Goal: Transaction & Acquisition: Purchase product/service

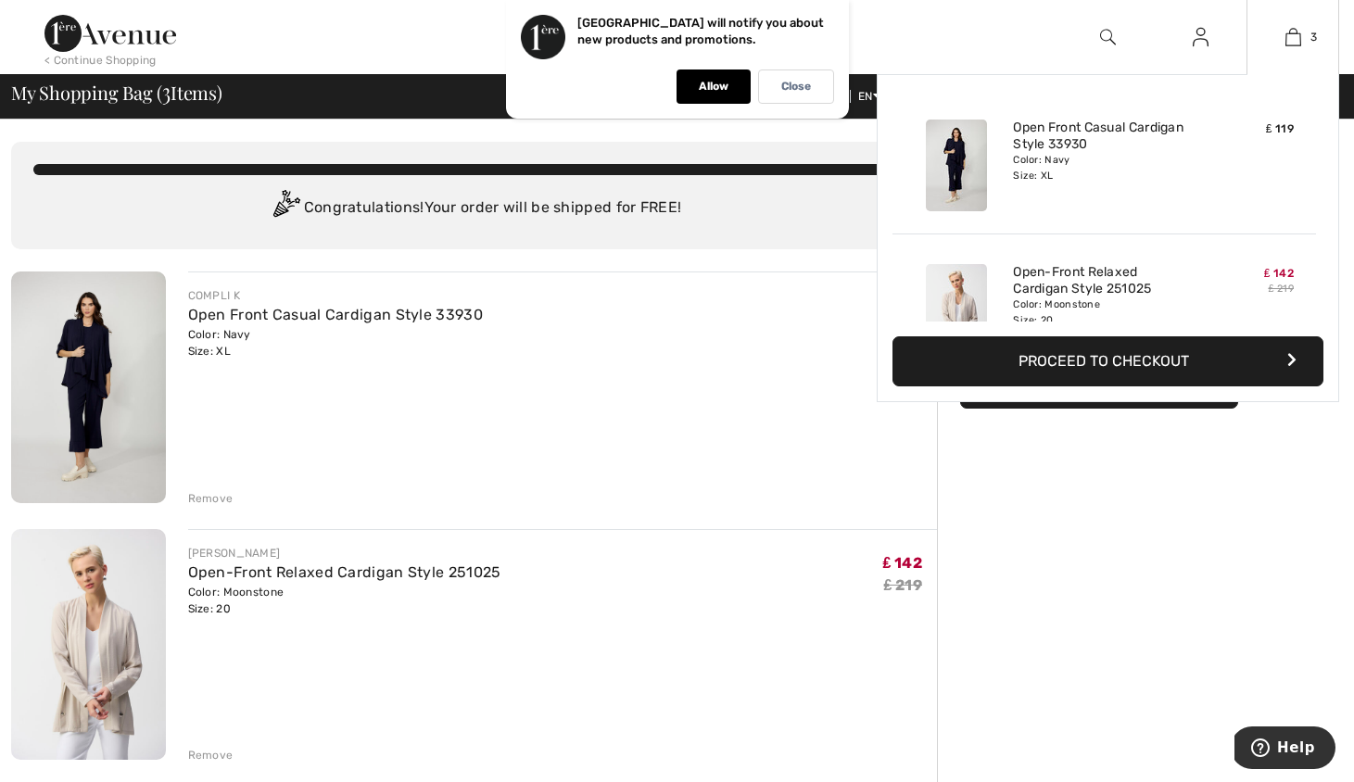
click at [1098, 358] on button "Proceed to Checkout" at bounding box center [1108, 361] width 431 height 50
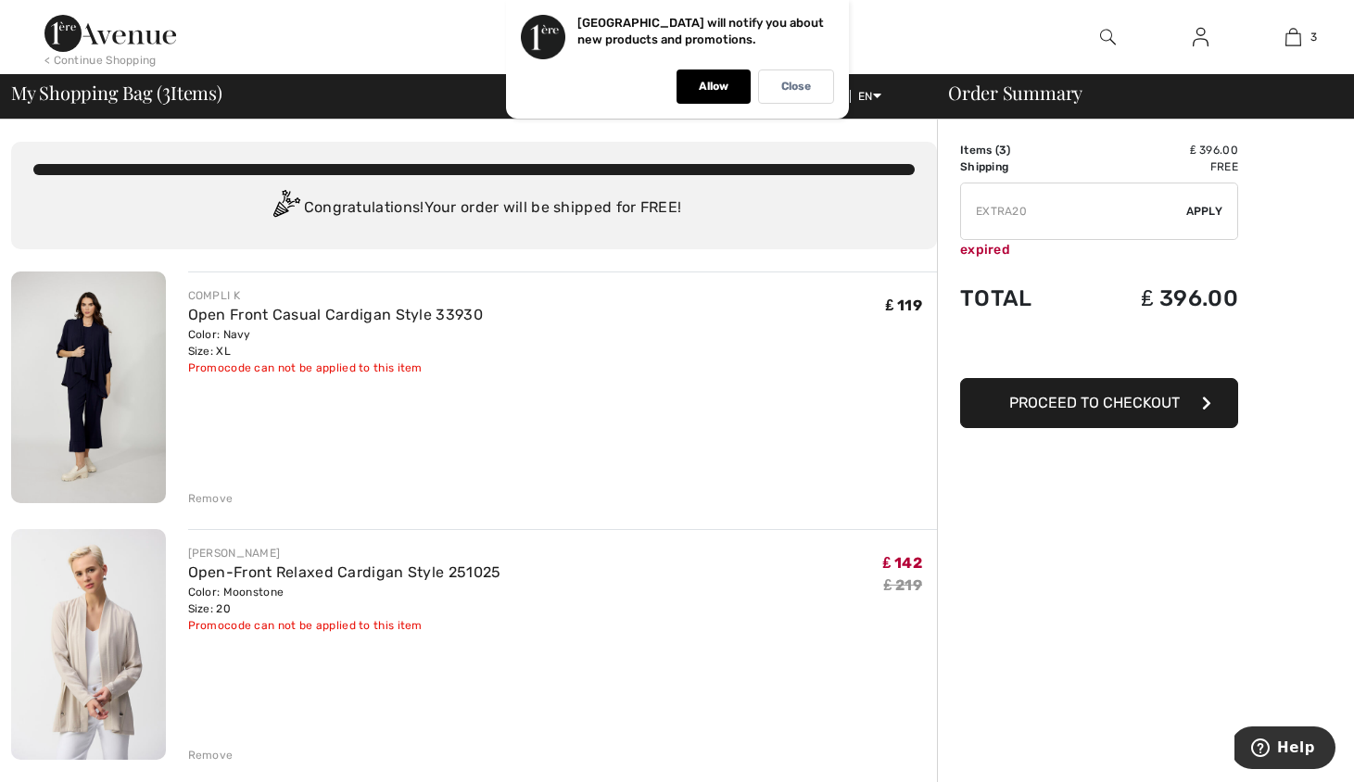
type input "NEW15"
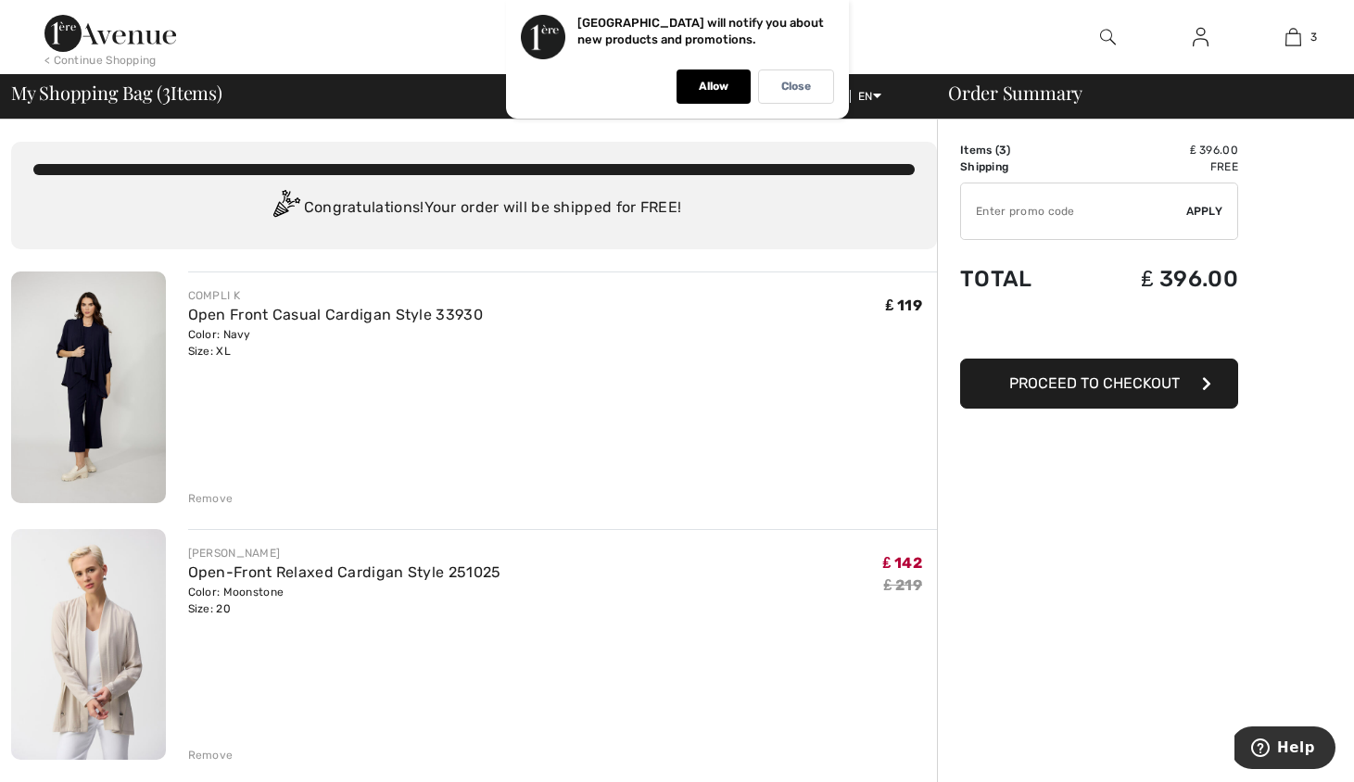
type input "NEW10"
type input "SURPRISE"
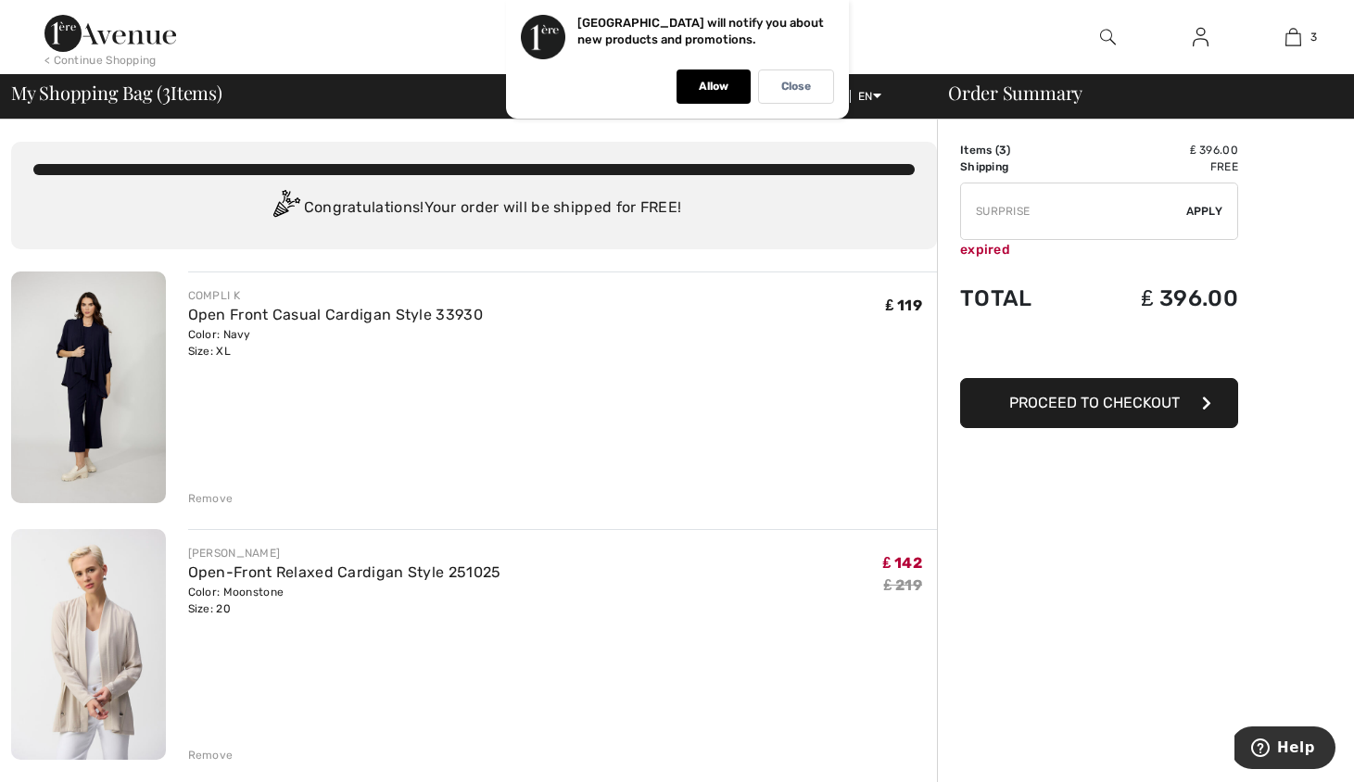
type input "FREEXPRESS"
type input "FREEDENIMBAG"
type input "FLASH15"
type input "NEW15"
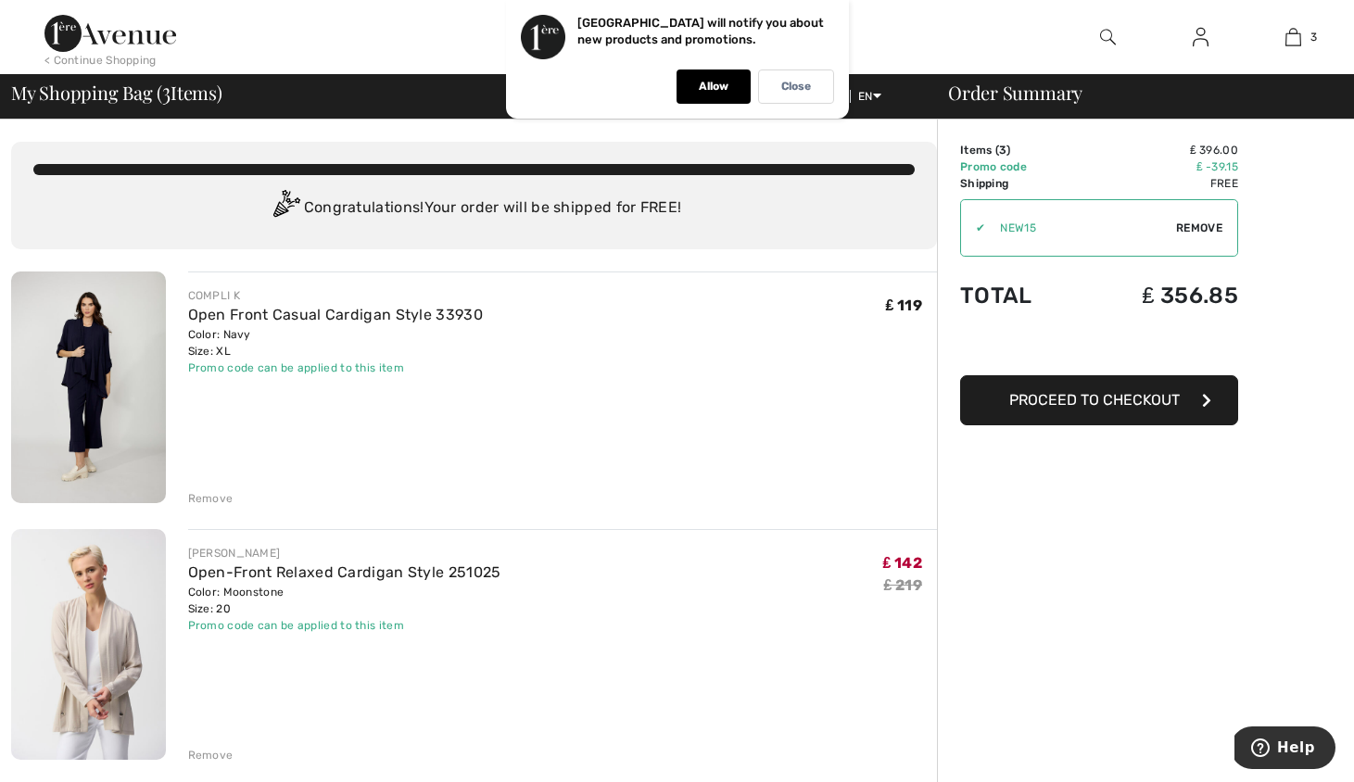
click at [1003, 406] on button "Proceed to Checkout" at bounding box center [1099, 400] width 278 height 50
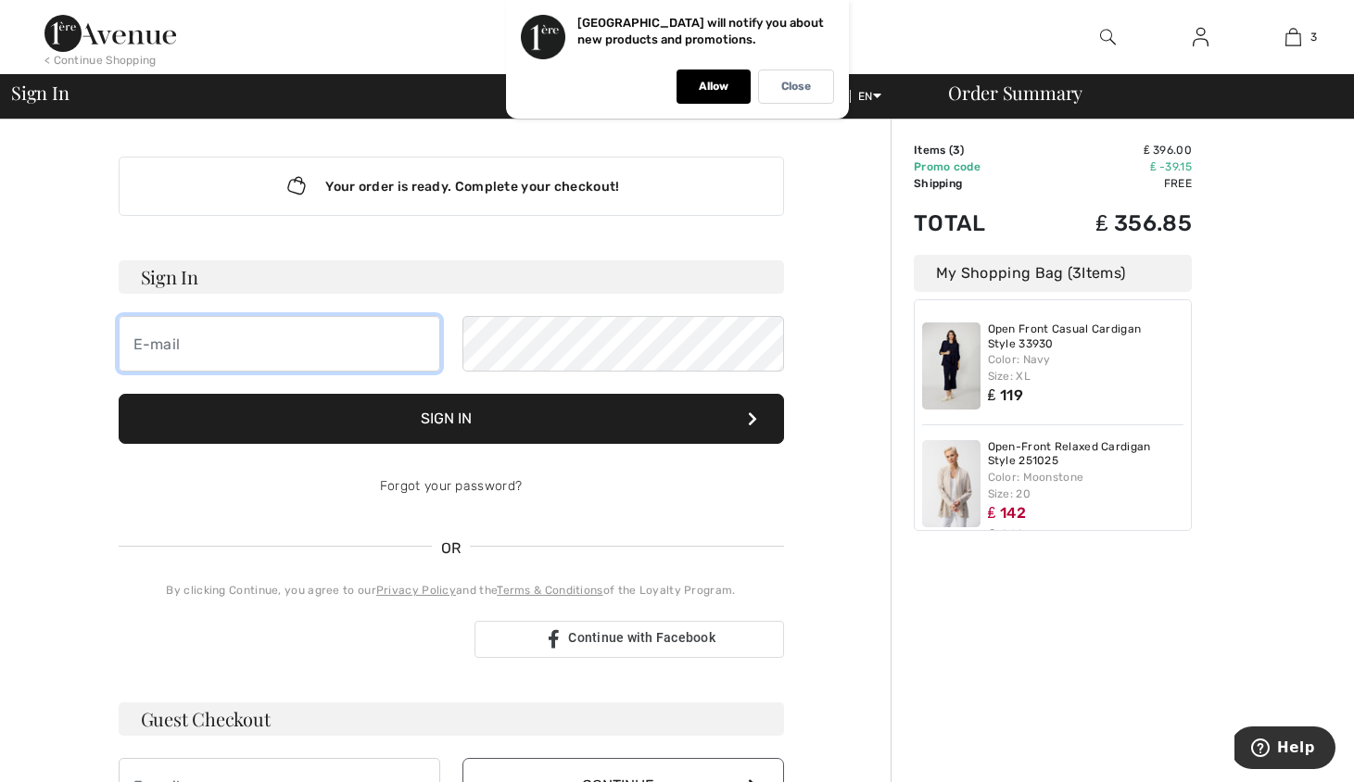
type input "suzanne1406@aol.com"
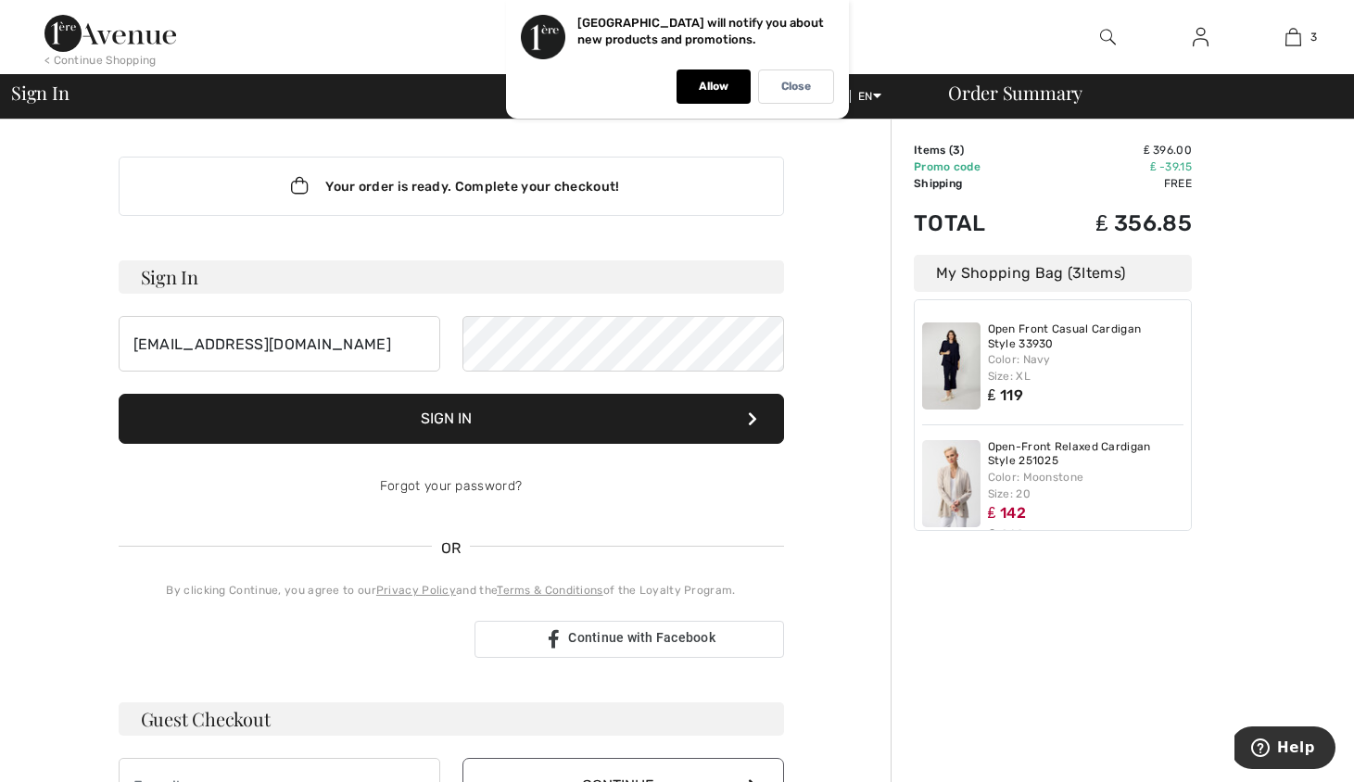
click at [508, 412] on button "Sign In" at bounding box center [451, 419] width 665 height 50
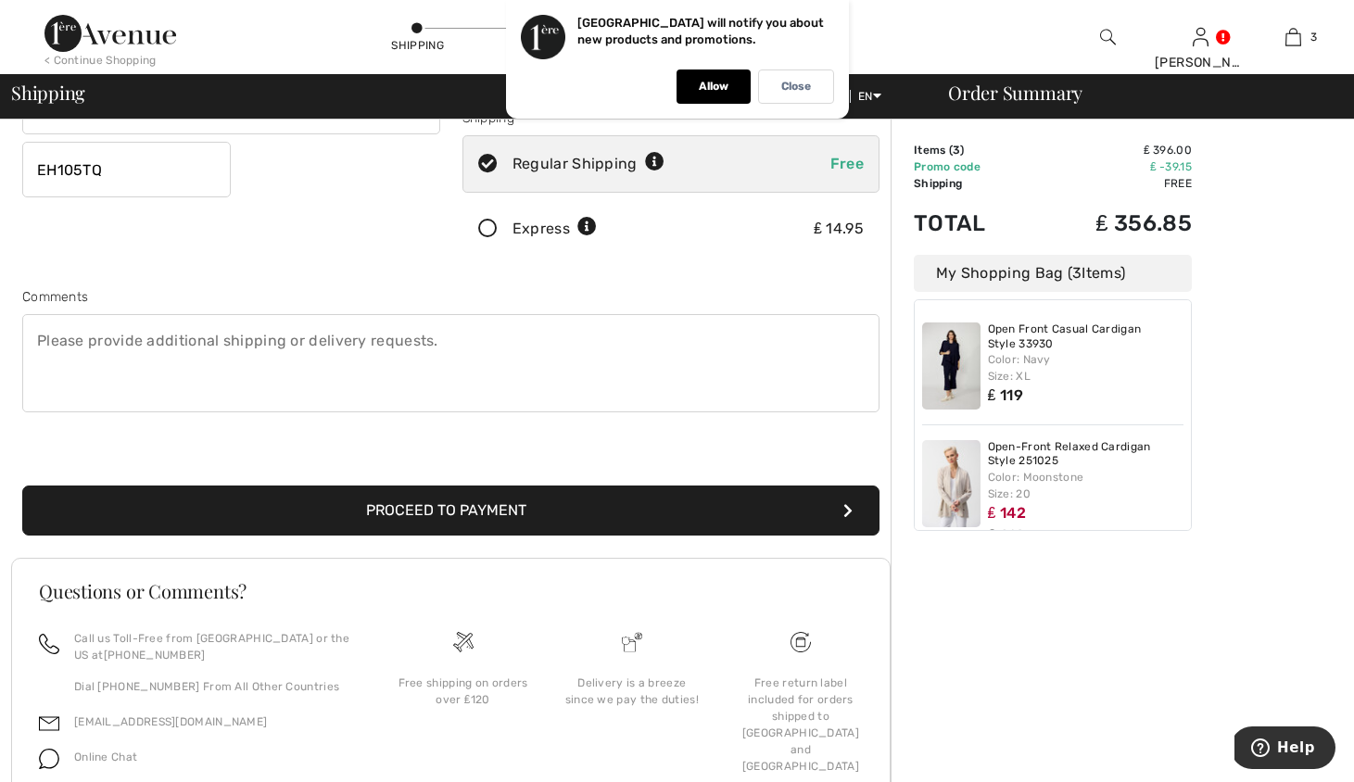
scroll to position [345, 0]
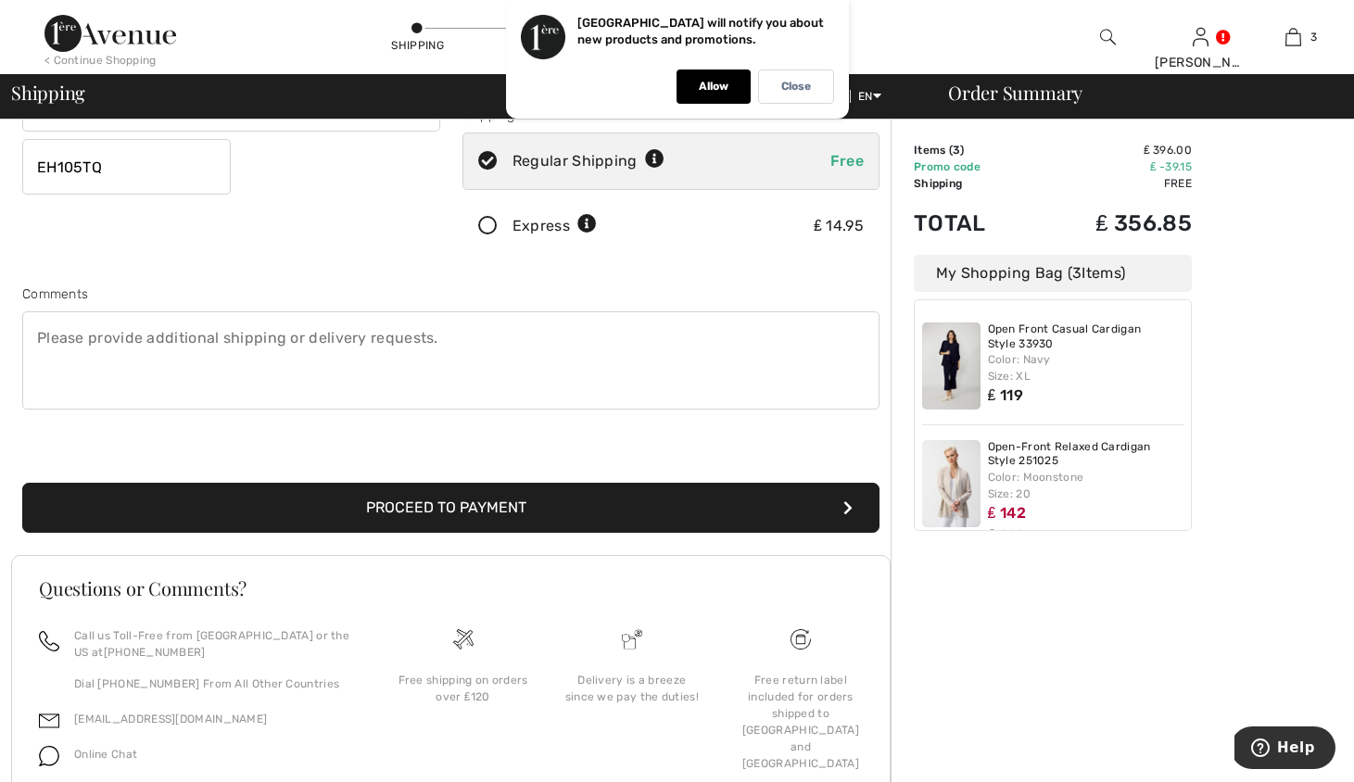
click at [273, 502] on button "Proceed to Payment" at bounding box center [450, 508] width 857 height 50
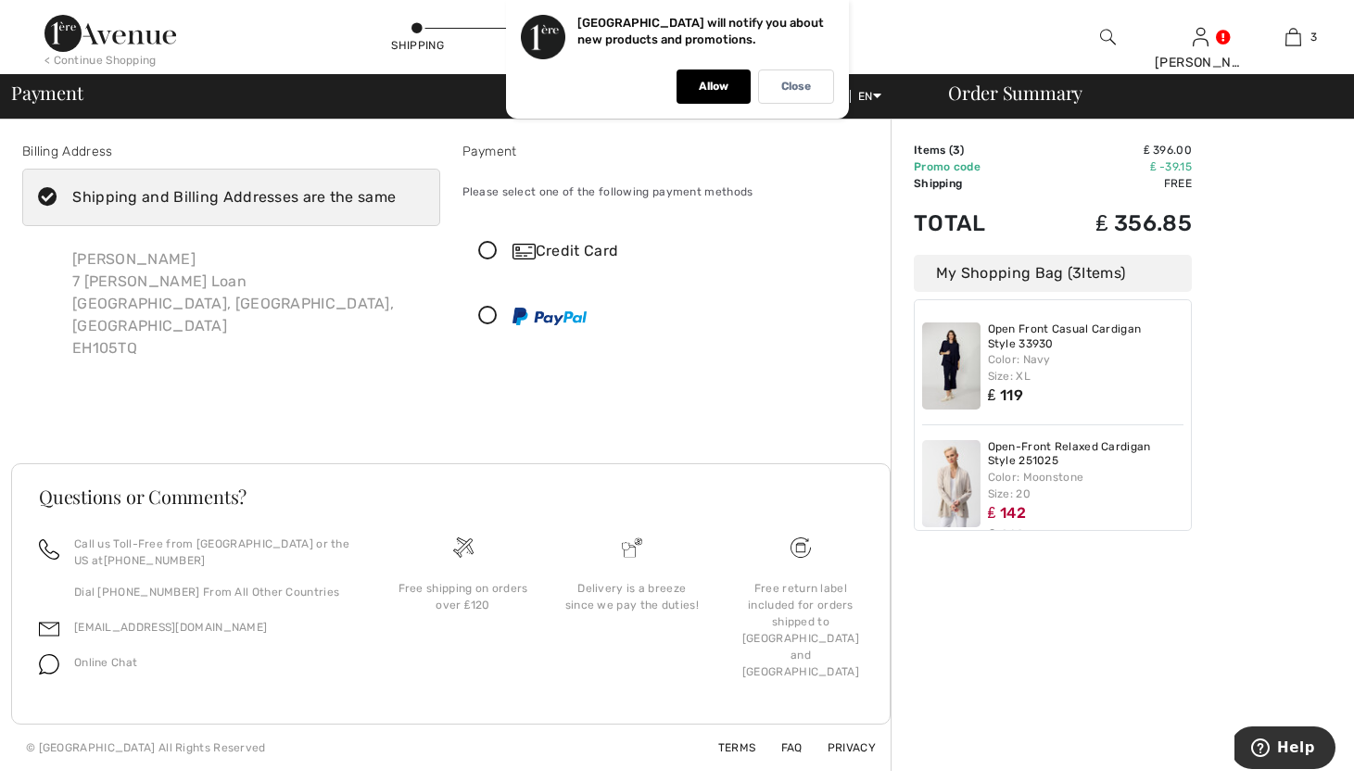
click at [486, 248] on icon at bounding box center [487, 251] width 49 height 19
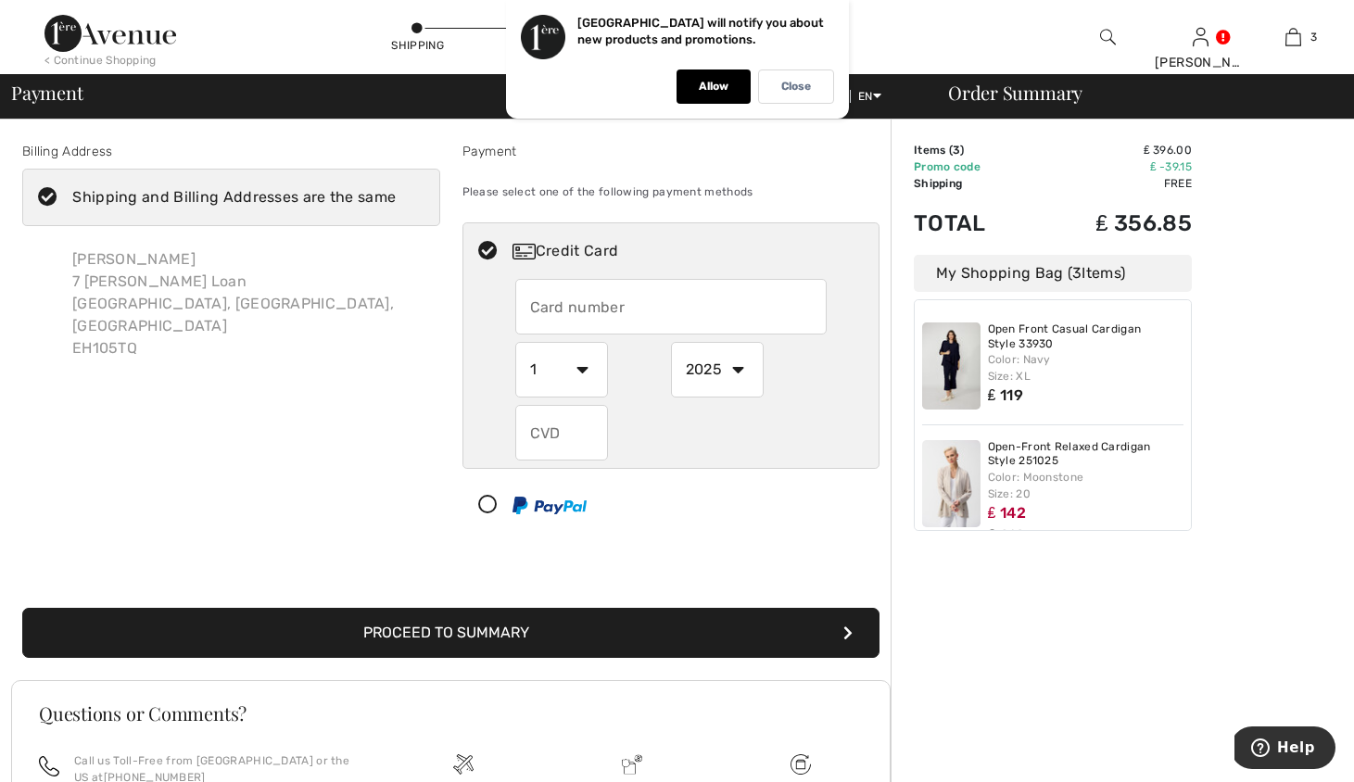
click at [562, 311] on input "text" at bounding box center [670, 307] width 311 height 56
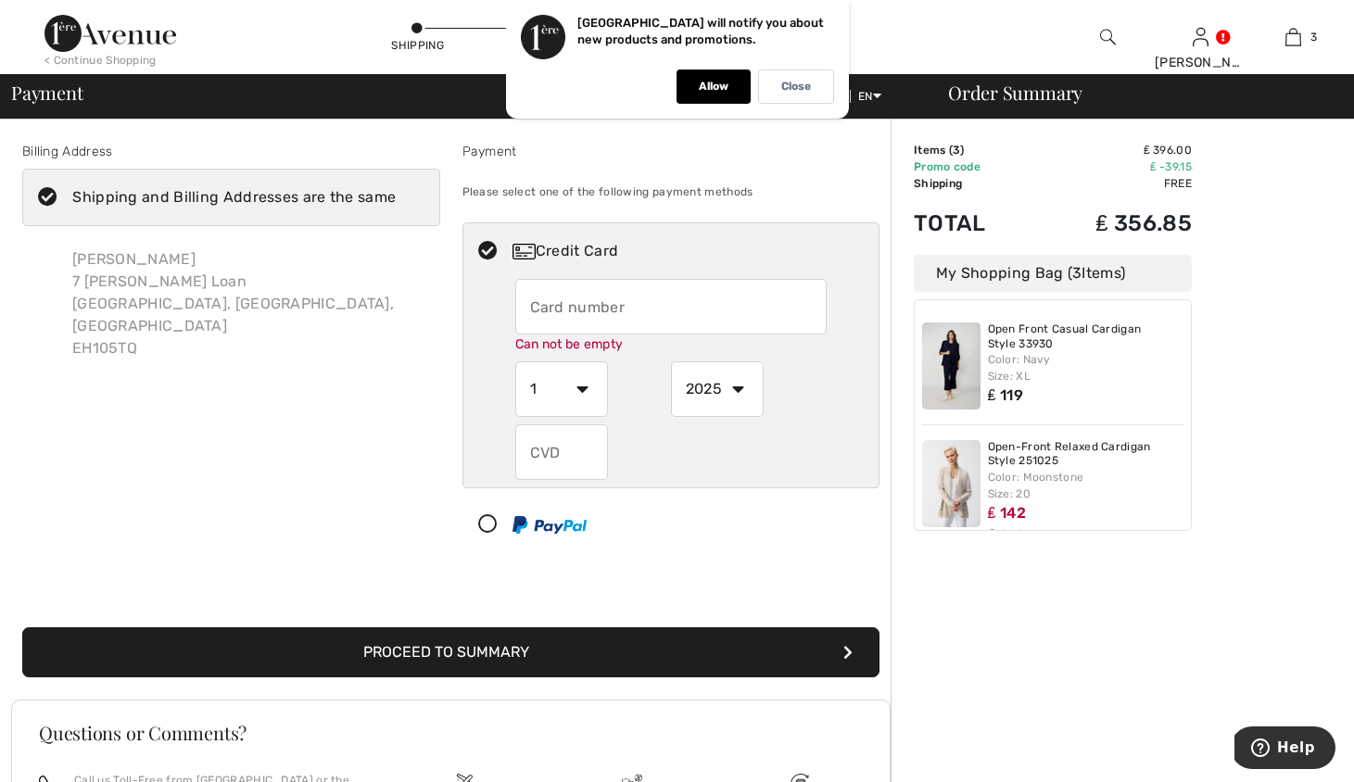
type input "5286827200144889"
select select "2026"
type input "259"
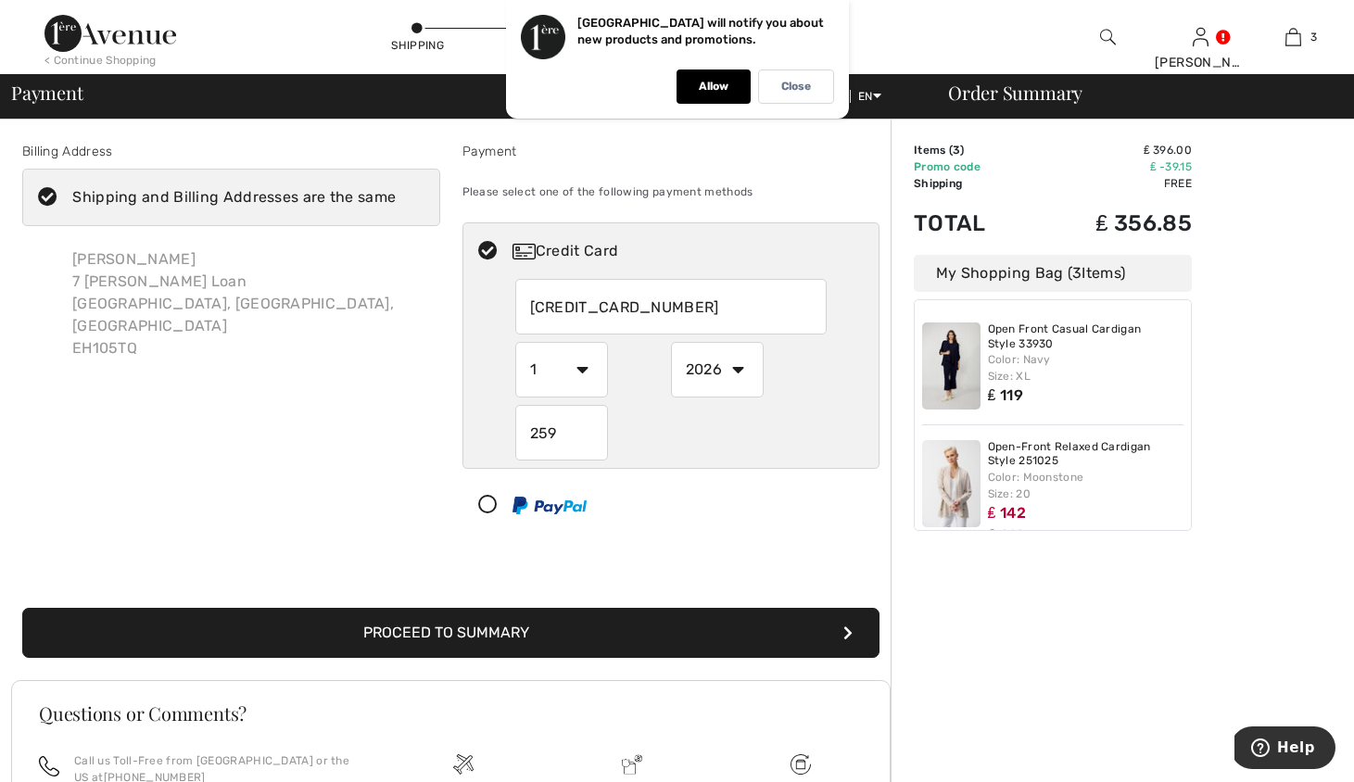
click at [524, 637] on button "Proceed to Summary" at bounding box center [450, 633] width 857 height 50
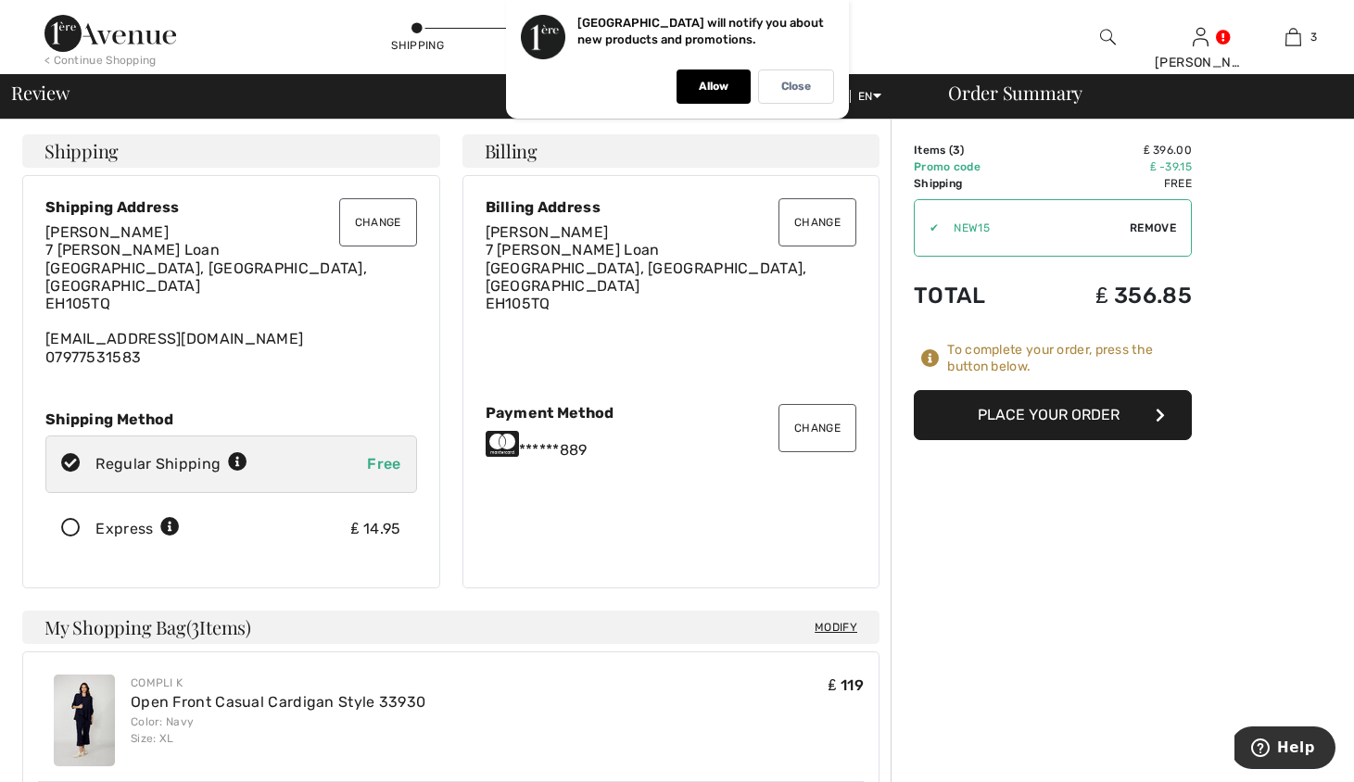
click at [1027, 408] on button "Place Your Order" at bounding box center [1053, 415] width 278 height 50
